Goal: Task Accomplishment & Management: Complete application form

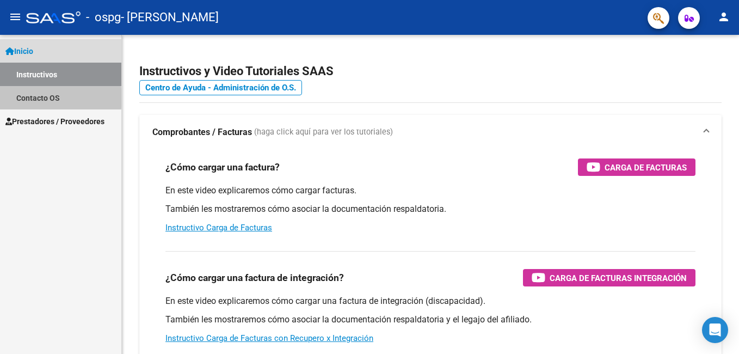
click at [33, 98] on link "Contacto OS" at bounding box center [60, 97] width 121 height 23
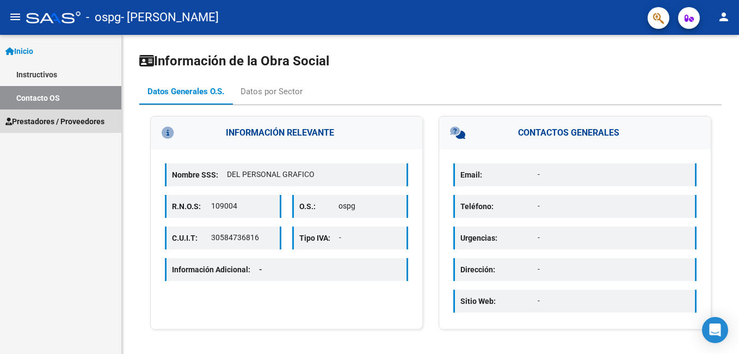
click at [41, 127] on link "Prestadores / Proveedores" at bounding box center [60, 120] width 121 height 23
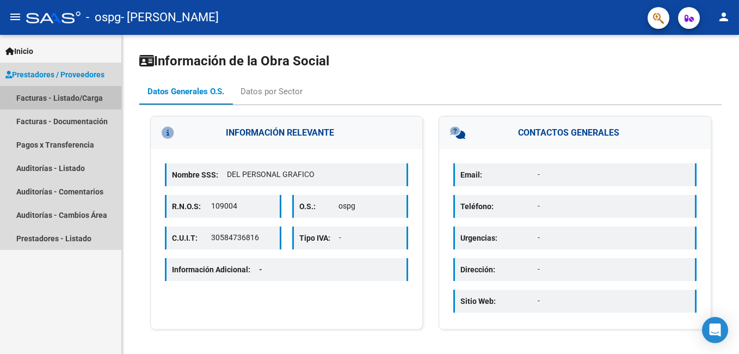
click at [35, 97] on link "Facturas - Listado/Carga" at bounding box center [60, 97] width 121 height 23
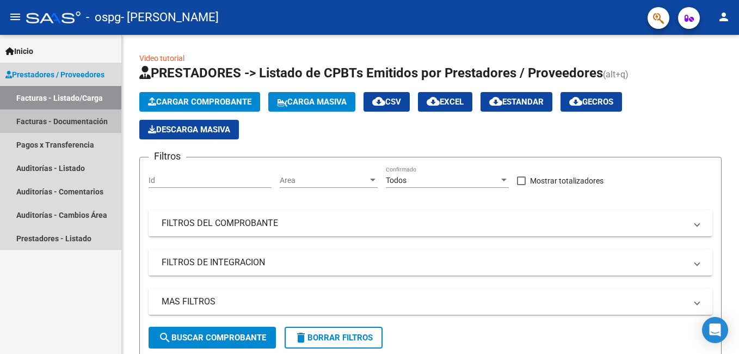
click at [53, 127] on link "Facturas - Documentación" at bounding box center [60, 120] width 121 height 23
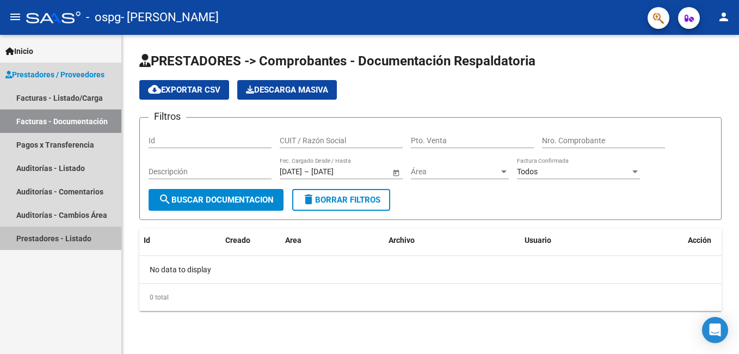
click at [72, 244] on link "Prestadores - Listado" at bounding box center [60, 237] width 121 height 23
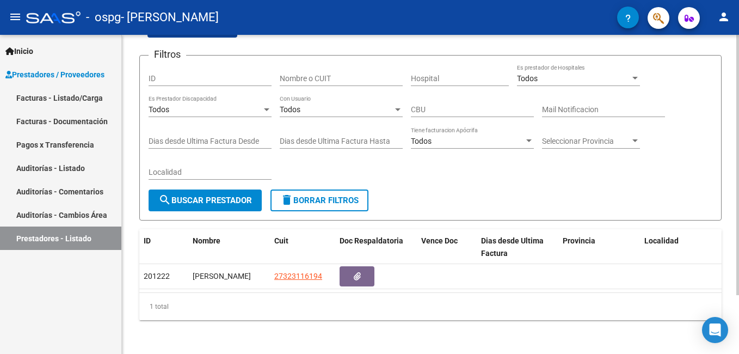
scroll to position [72, 0]
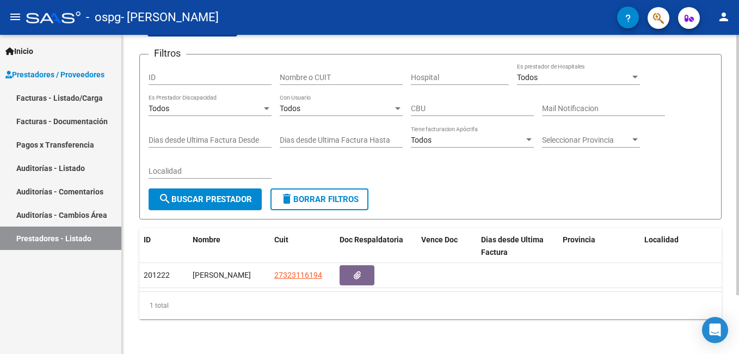
click at [738, 353] on html "menu - ospg - [PERSON_NAME] person Inicio Instructivos Contacto OS Prestadores …" at bounding box center [369, 177] width 739 height 354
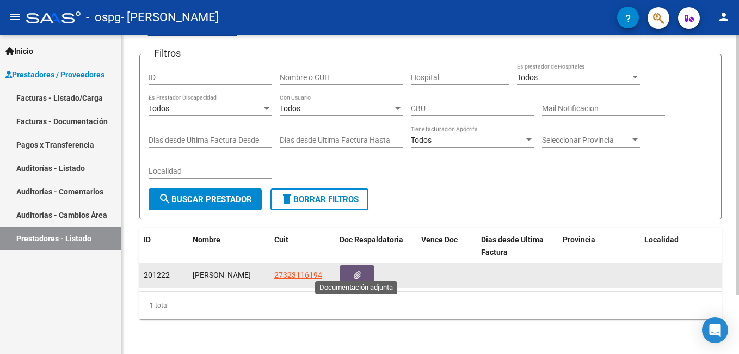
click at [369, 265] on button "button" at bounding box center [356, 275] width 35 height 20
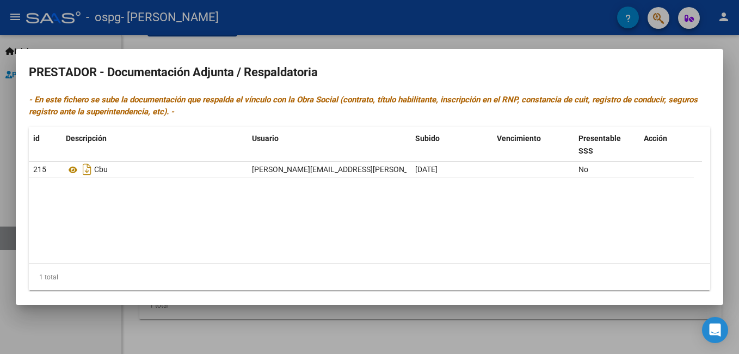
click at [388, 329] on div at bounding box center [369, 177] width 739 height 354
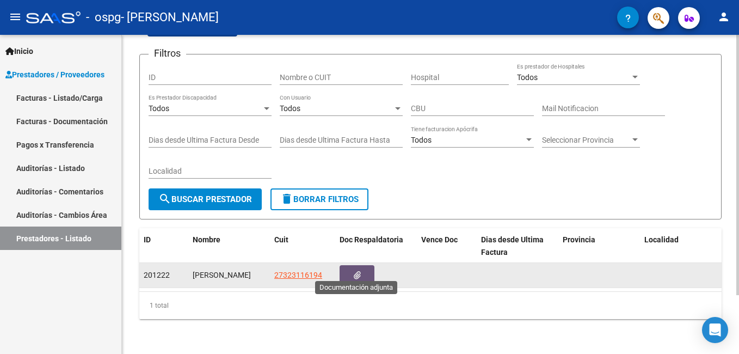
click at [344, 267] on button "button" at bounding box center [356, 275] width 35 height 20
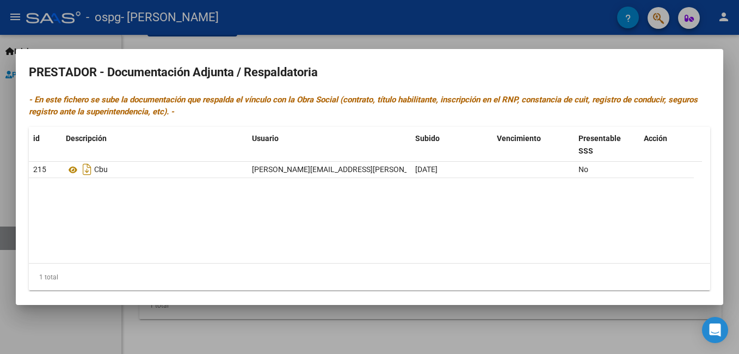
click at [496, 337] on div at bounding box center [369, 177] width 739 height 354
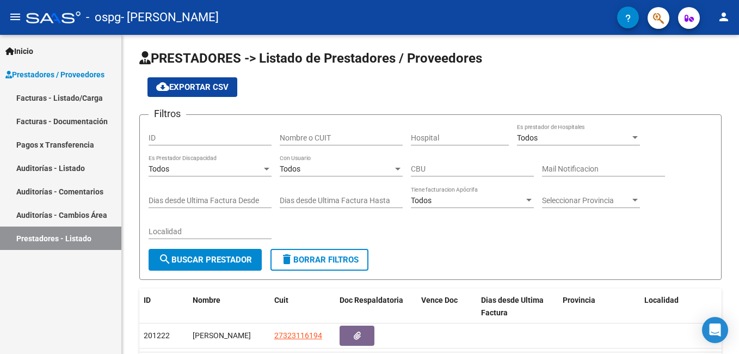
scroll to position [0, 0]
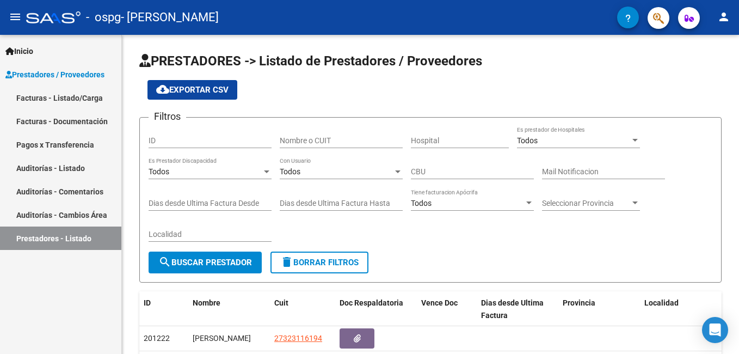
click at [727, 21] on mat-icon "person" at bounding box center [723, 16] width 13 height 13
click at [685, 16] on div at bounding box center [369, 177] width 739 height 354
click at [685, 16] on icon "button" at bounding box center [688, 18] width 9 height 8
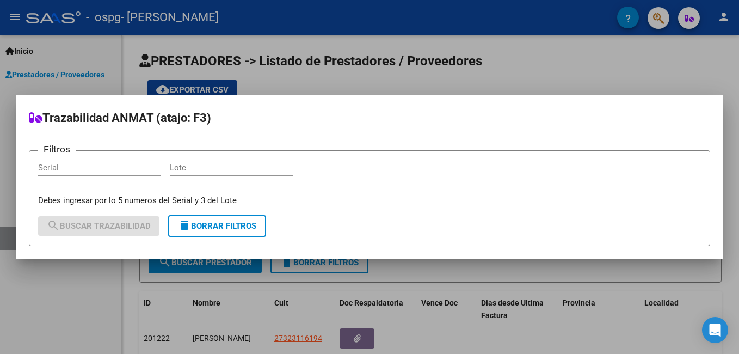
click at [664, 48] on div at bounding box center [369, 177] width 739 height 354
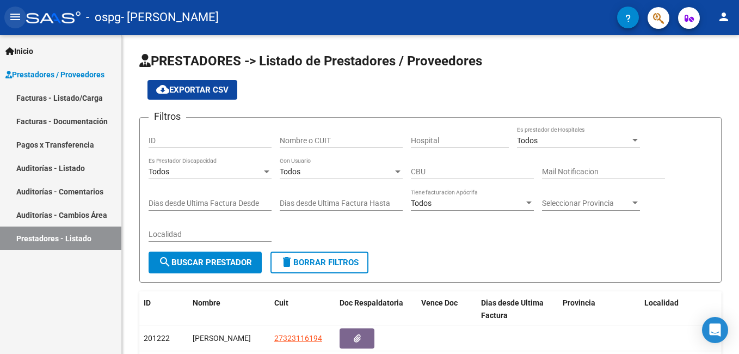
click at [15, 18] on mat-icon "menu" at bounding box center [15, 16] width 13 height 13
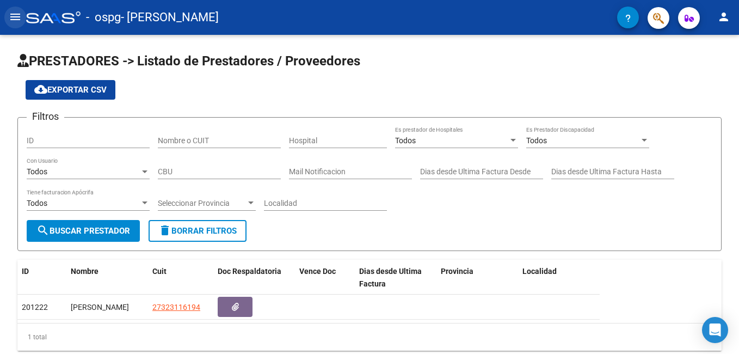
click at [15, 18] on mat-icon "menu" at bounding box center [15, 16] width 13 height 13
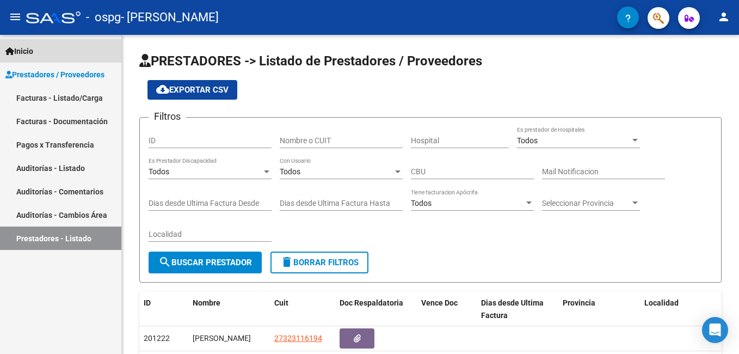
click at [25, 52] on span "Inicio" at bounding box center [19, 51] width 28 height 12
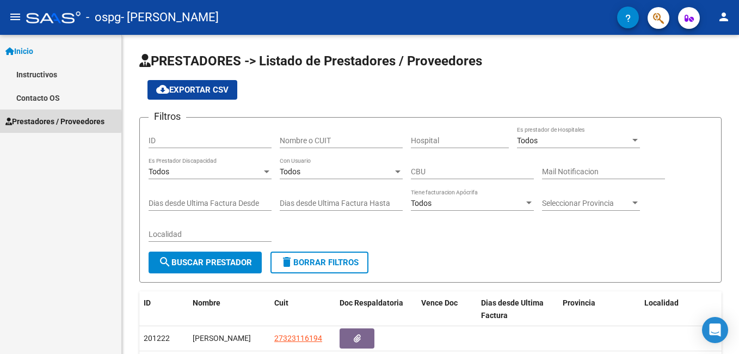
click at [29, 121] on span "Prestadores / Proveedores" at bounding box center [54, 121] width 99 height 12
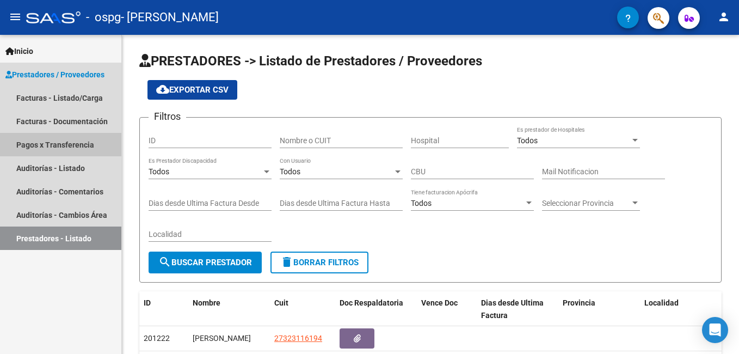
click at [34, 144] on link "Pagos x Transferencia" at bounding box center [60, 144] width 121 height 23
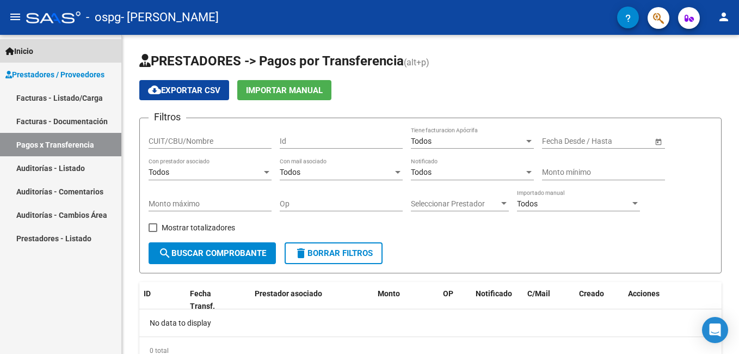
click at [25, 53] on span "Inicio" at bounding box center [19, 51] width 28 height 12
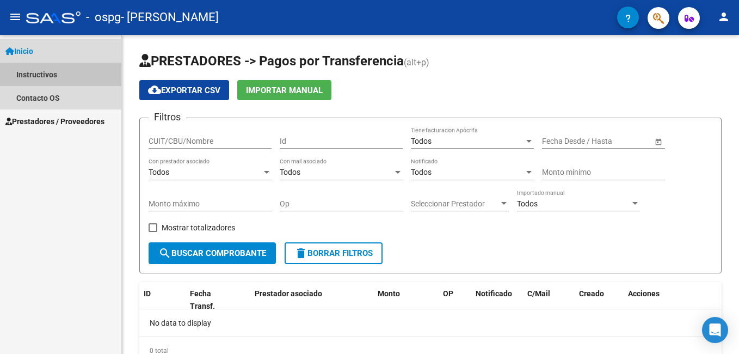
click at [30, 76] on link "Instructivos" at bounding box center [60, 74] width 121 height 23
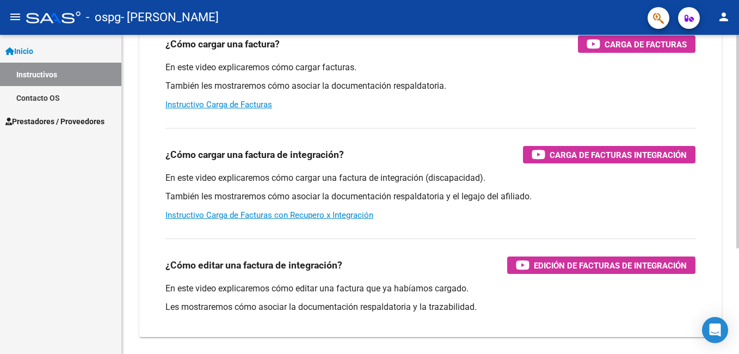
scroll to position [158, 0]
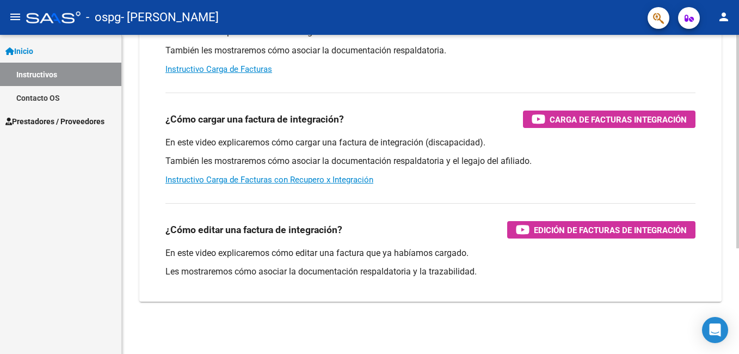
click at [724, 353] on html "menu - ospg - [PERSON_NAME] person Inicio Instructivos Contacto OS Prestadores …" at bounding box center [369, 177] width 739 height 354
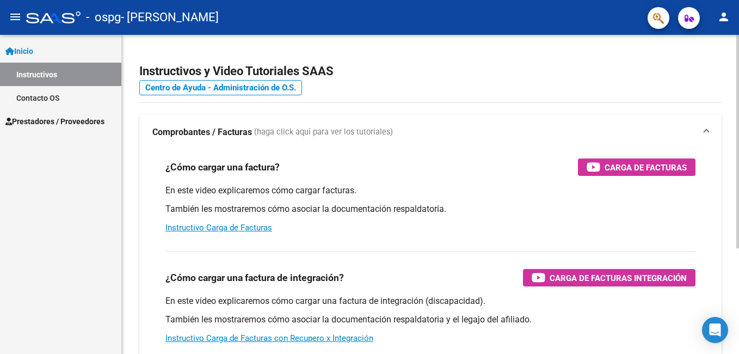
click at [709, 143] on div "Instructivos y Video Tutoriales SAAS Centro de Ayuda - Administración de O.S. C…" at bounding box center [432, 273] width 620 height 477
click at [639, 174] on span "Carga de Facturas" at bounding box center [645, 167] width 82 height 14
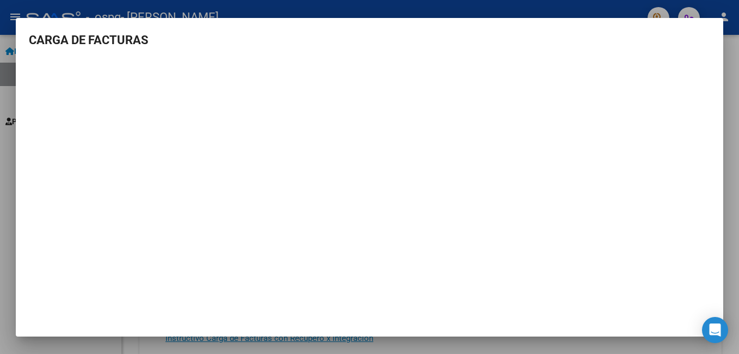
click at [733, 206] on div at bounding box center [369, 177] width 739 height 354
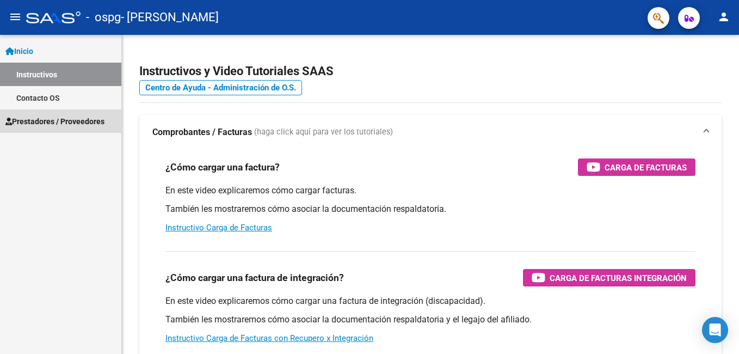
click at [40, 121] on span "Prestadores / Proveedores" at bounding box center [54, 121] width 99 height 12
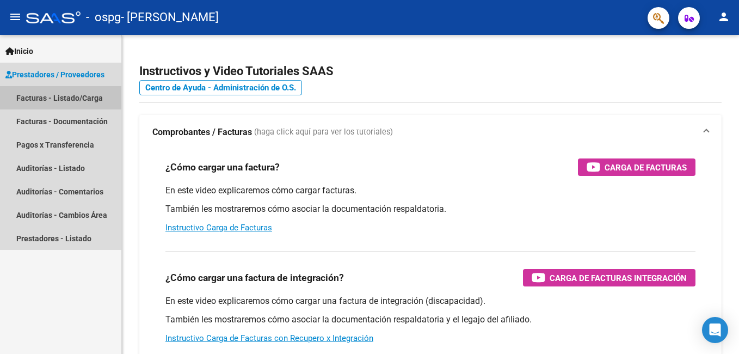
click at [95, 99] on link "Facturas - Listado/Carga" at bounding box center [60, 97] width 121 height 23
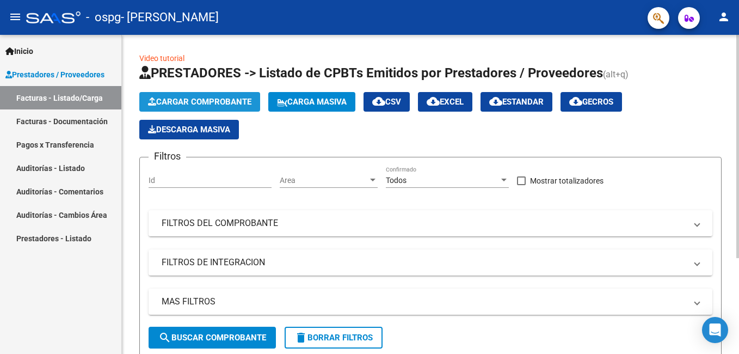
click at [192, 103] on span "Cargar Comprobante" at bounding box center [199, 102] width 103 height 10
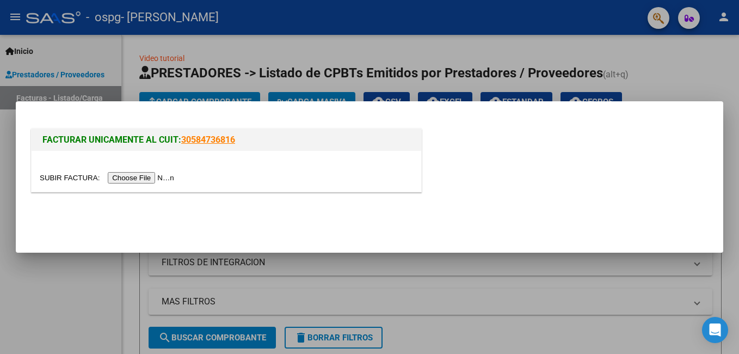
click at [146, 180] on input "file" at bounding box center [109, 177] width 138 height 11
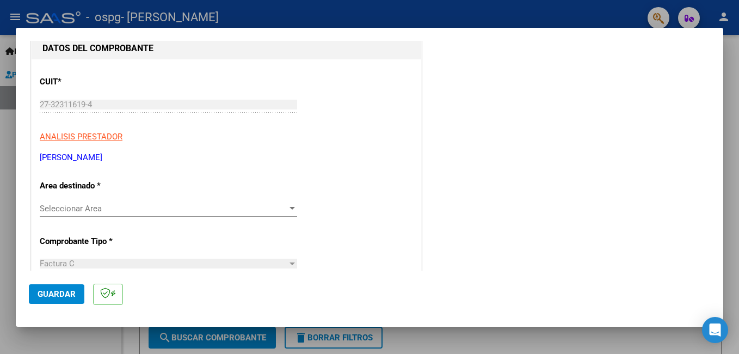
scroll to position [133, 0]
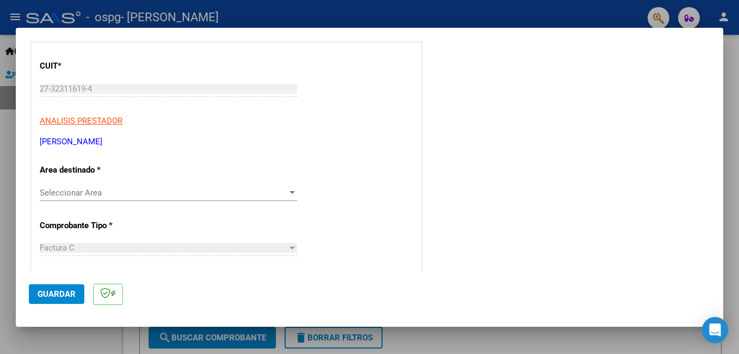
click at [289, 193] on div at bounding box center [291, 192] width 5 height 3
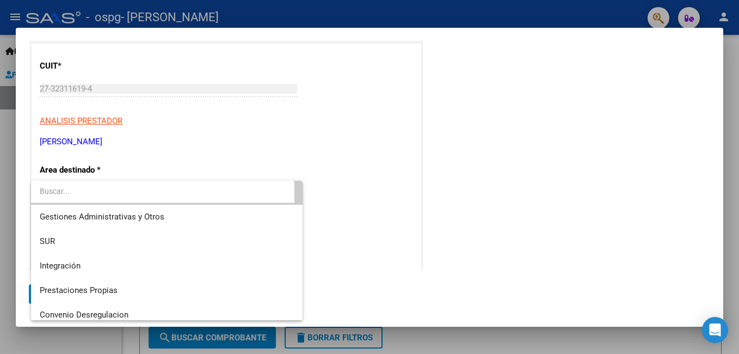
scroll to position [0, 0]
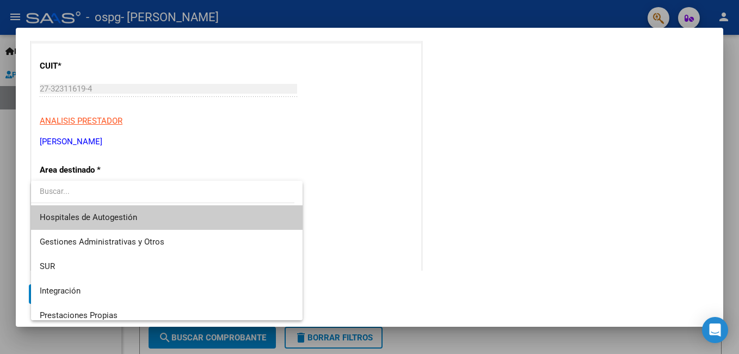
click at [370, 182] on div at bounding box center [369, 177] width 739 height 354
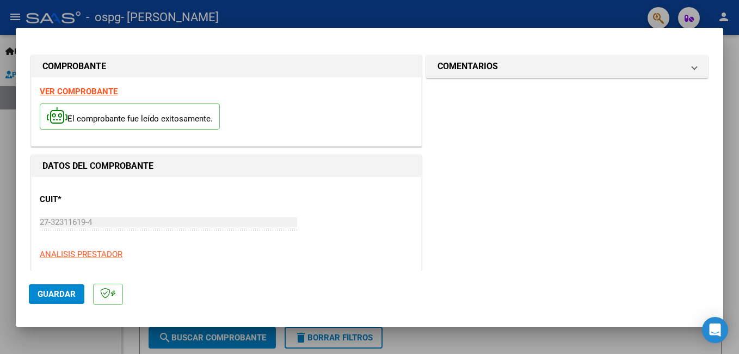
click at [555, 332] on div at bounding box center [369, 177] width 739 height 354
